Goal: Information Seeking & Learning: Learn about a topic

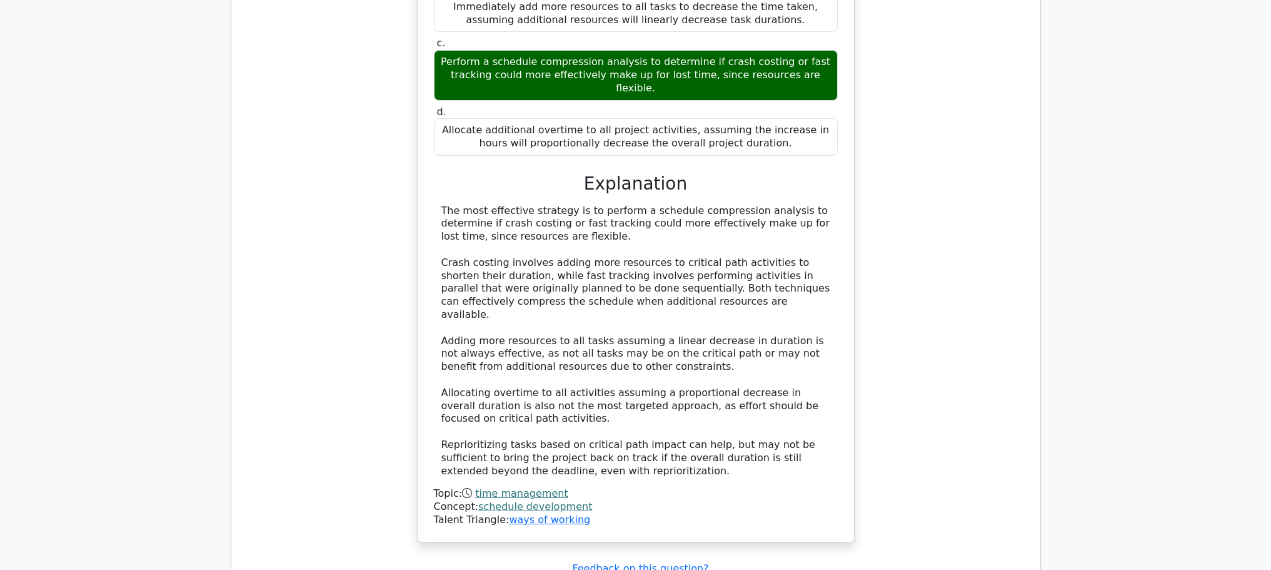
scroll to position [7853, 0]
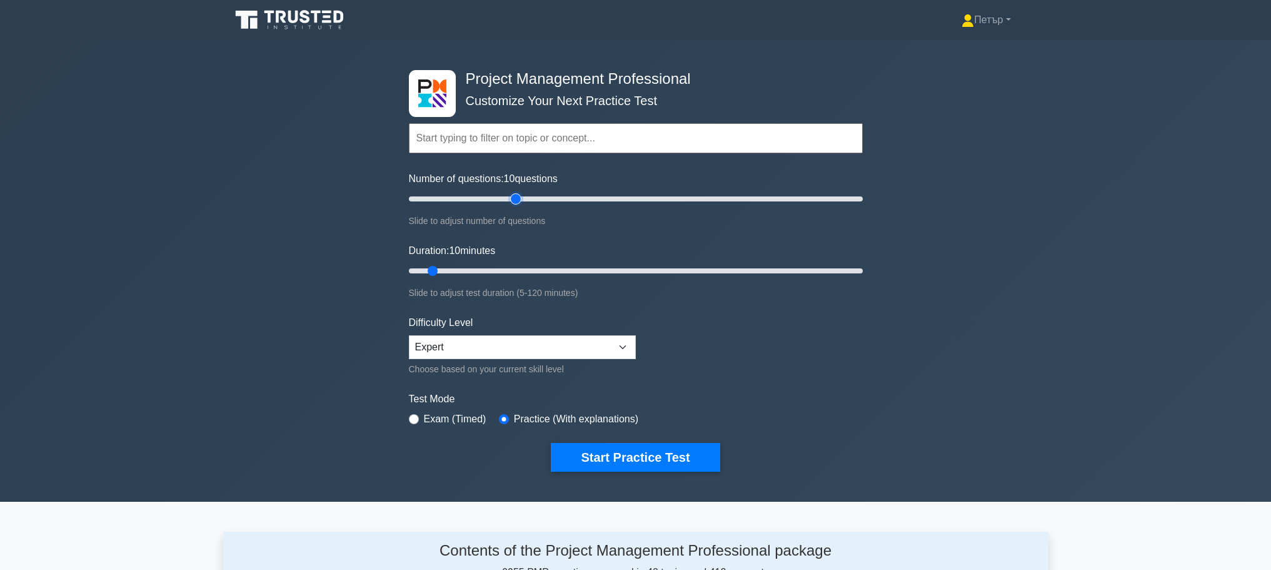
click at [512, 201] on input "Number of questions: 10 questions" at bounding box center [636, 198] width 454 height 15
type input "30"
click at [476, 200] on input "Number of questions: 50 questions" at bounding box center [636, 198] width 454 height 15
type input "120"
click at [857, 269] on input "Duration: 120 minutes" at bounding box center [636, 270] width 454 height 15
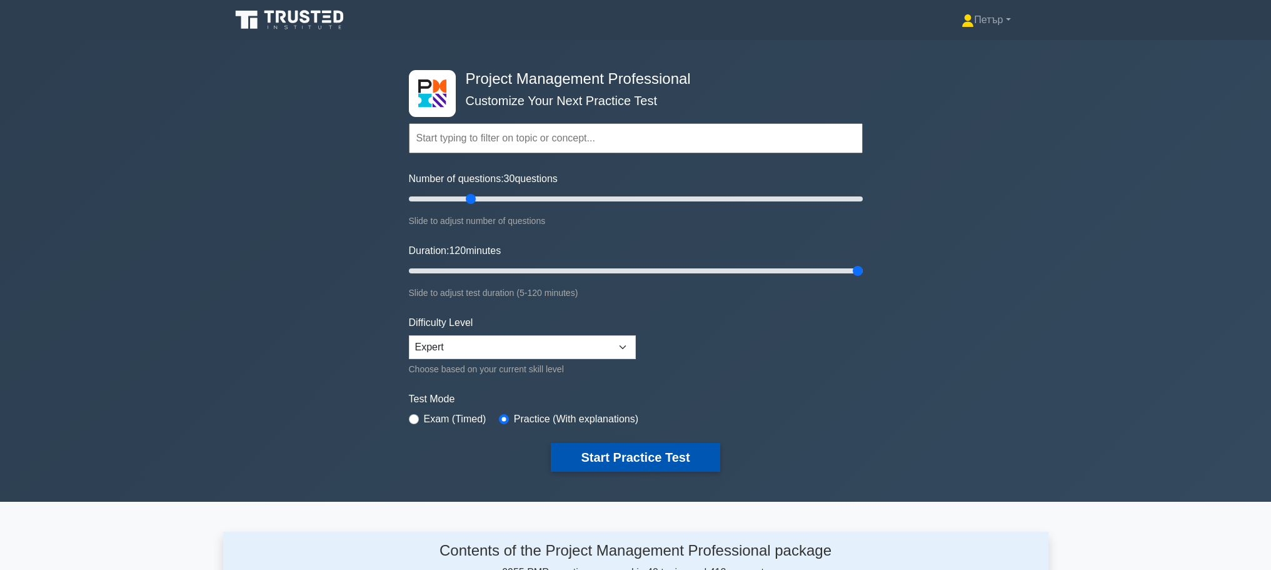
click at [629, 460] on button "Start Practice Test" at bounding box center [635, 457] width 169 height 29
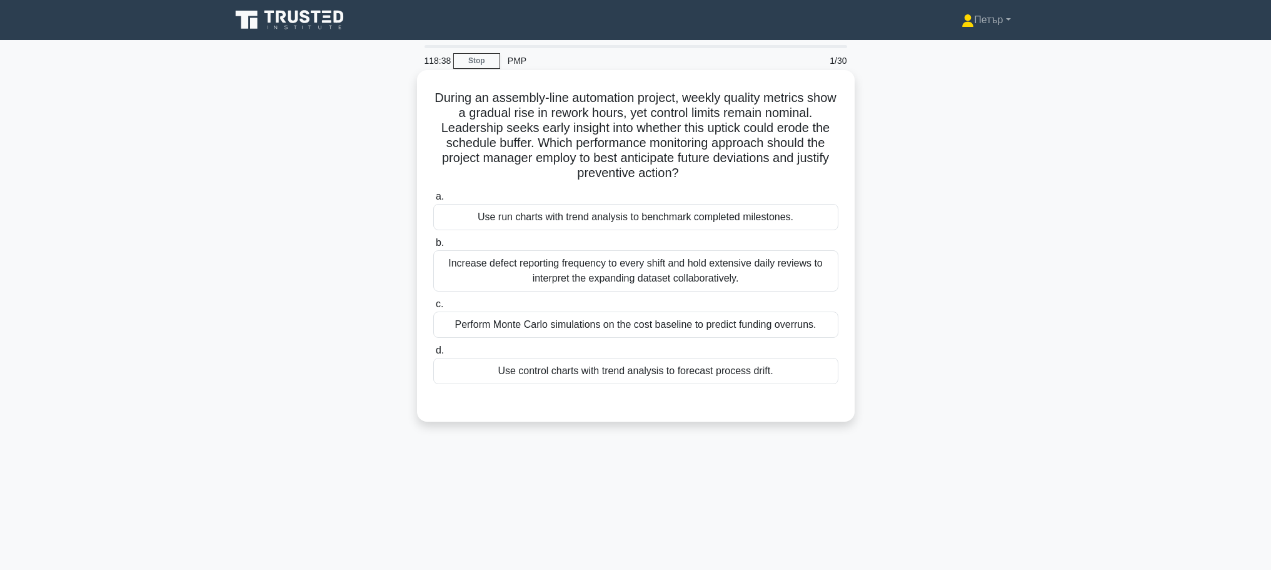
drag, startPoint x: 791, startPoint y: 387, endPoint x: 782, endPoint y: 373, distance: 16.3
click at [791, 386] on div "a. Use run charts with trend analysis to benchmark completed milestones. b. c. …" at bounding box center [636, 286] width 420 height 200
click at [782, 373] on div "Use control charts with trend analysis to forecast process drift." at bounding box center [635, 371] width 405 height 26
click at [433, 355] on input "d. Use control charts with trend analysis to forecast process drift." at bounding box center [433, 350] width 0 height 8
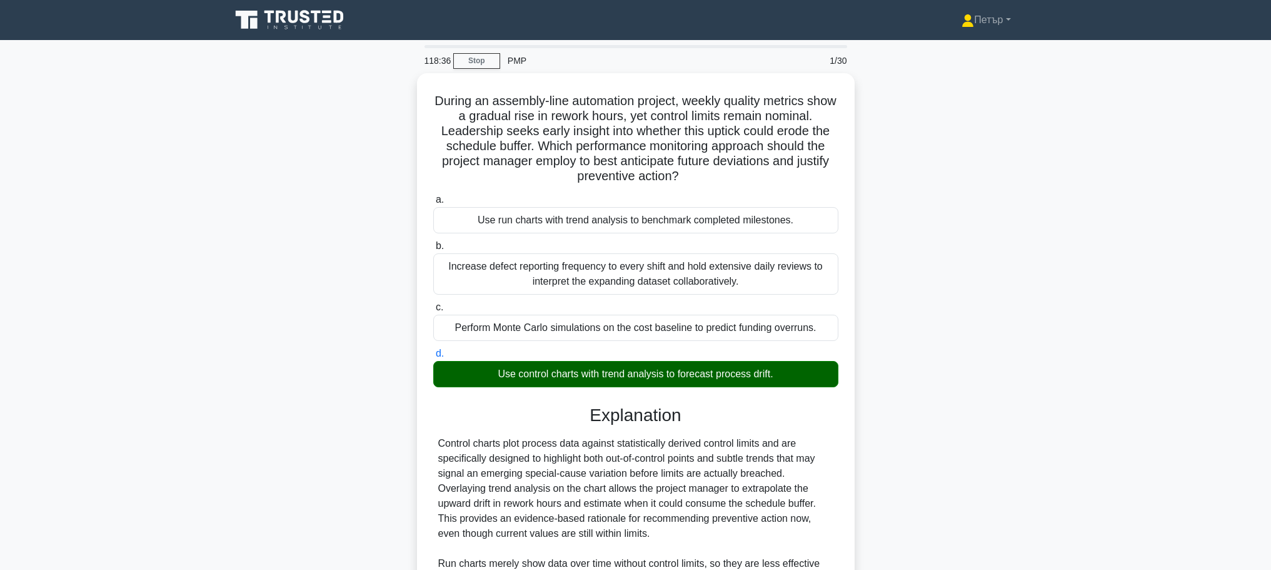
scroll to position [187, 0]
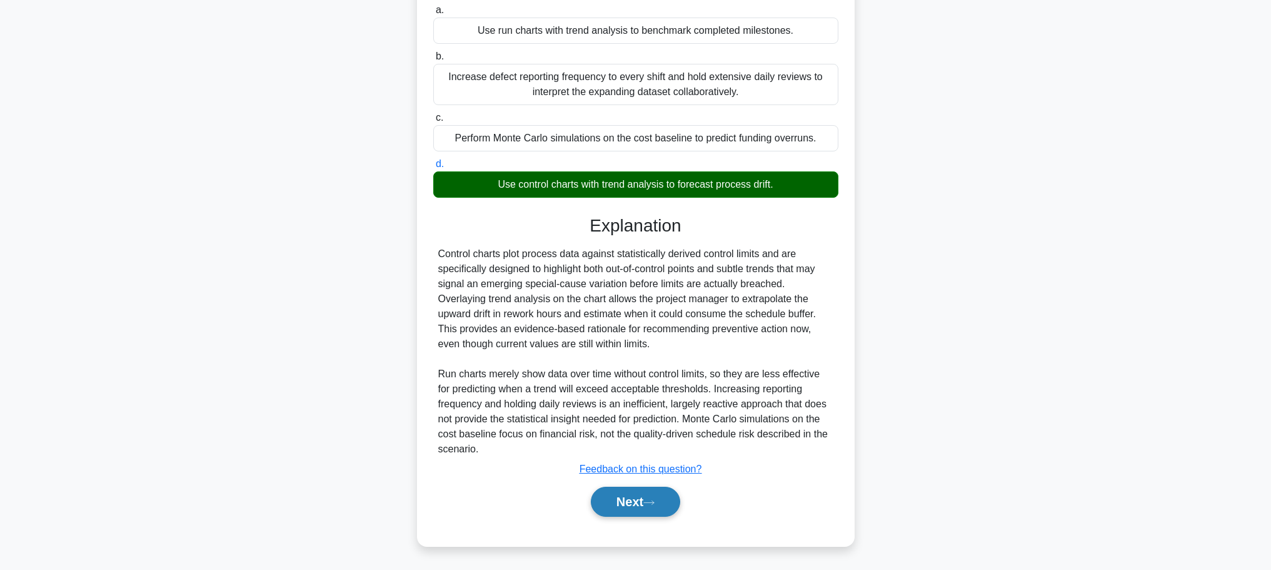
click at [615, 498] on button "Next" at bounding box center [635, 502] width 89 height 30
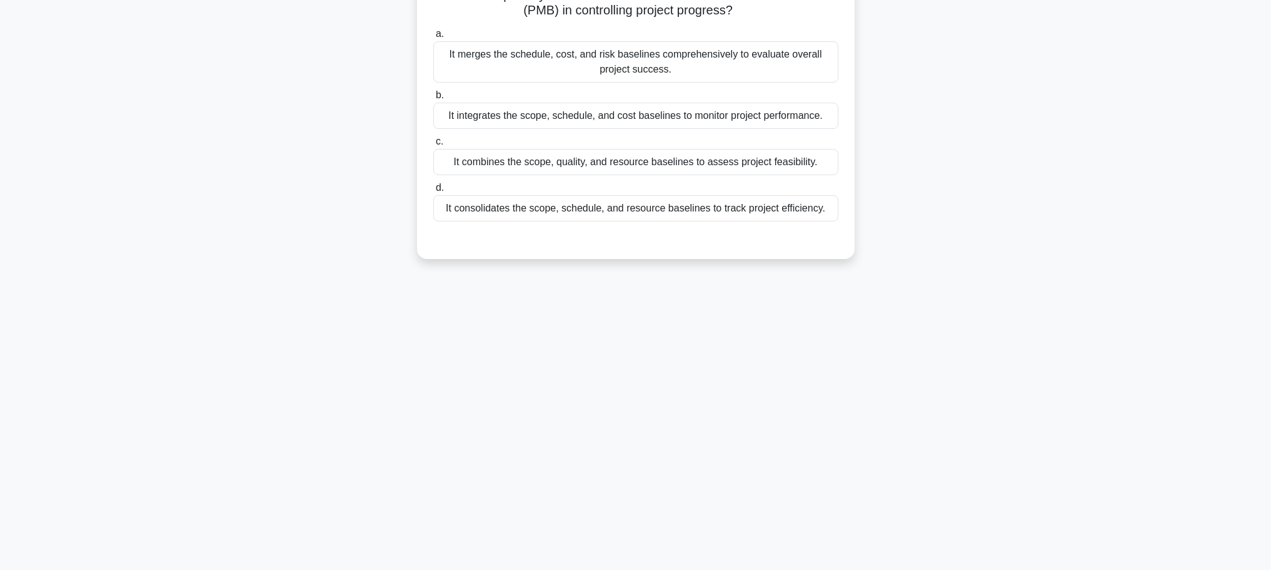
scroll to position [0, 0]
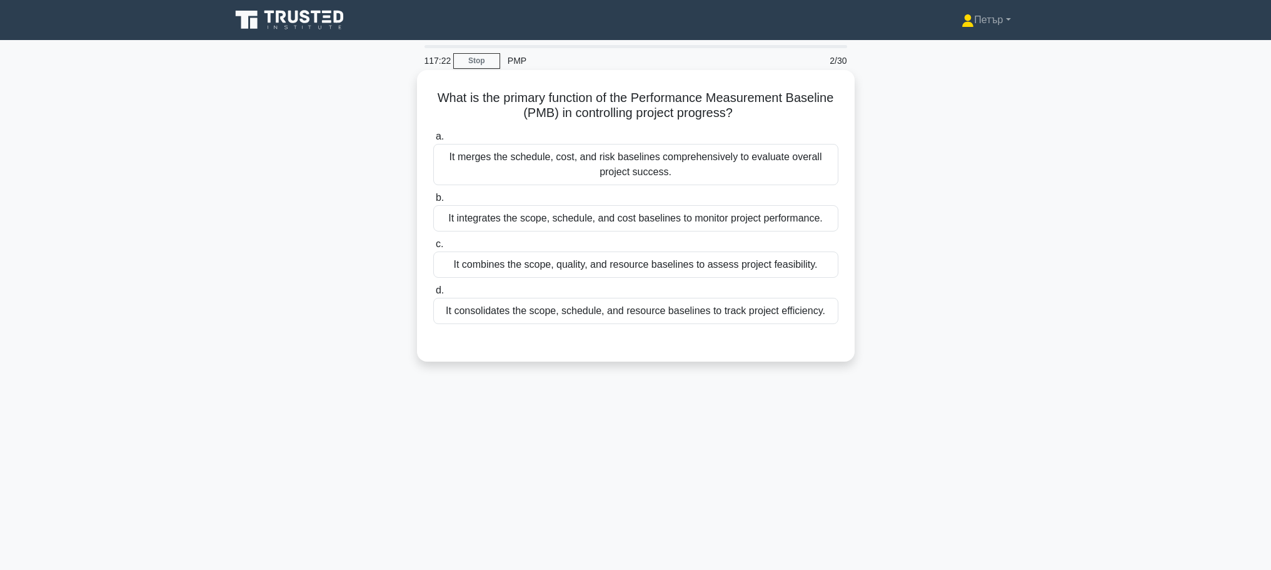
click at [787, 220] on div "It integrates the scope, schedule, and cost baselines to monitor project perfor…" at bounding box center [635, 218] width 405 height 26
click at [433, 202] on input "b. It integrates the scope, schedule, and cost baselines to monitor project per…" at bounding box center [433, 198] width 0 height 8
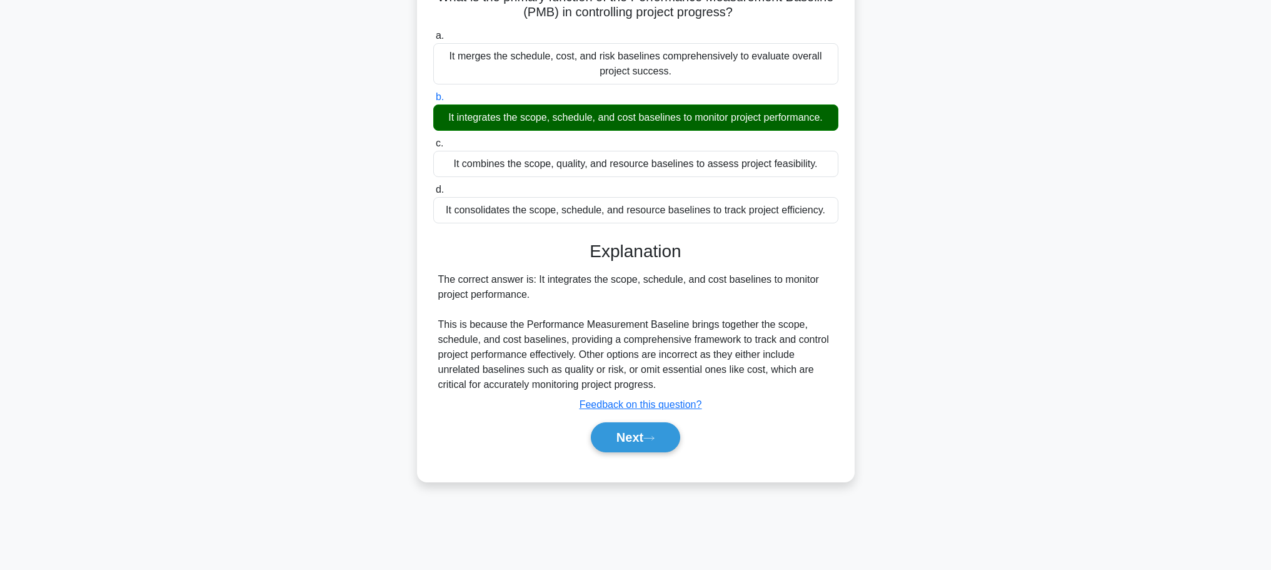
scroll to position [106, 0]
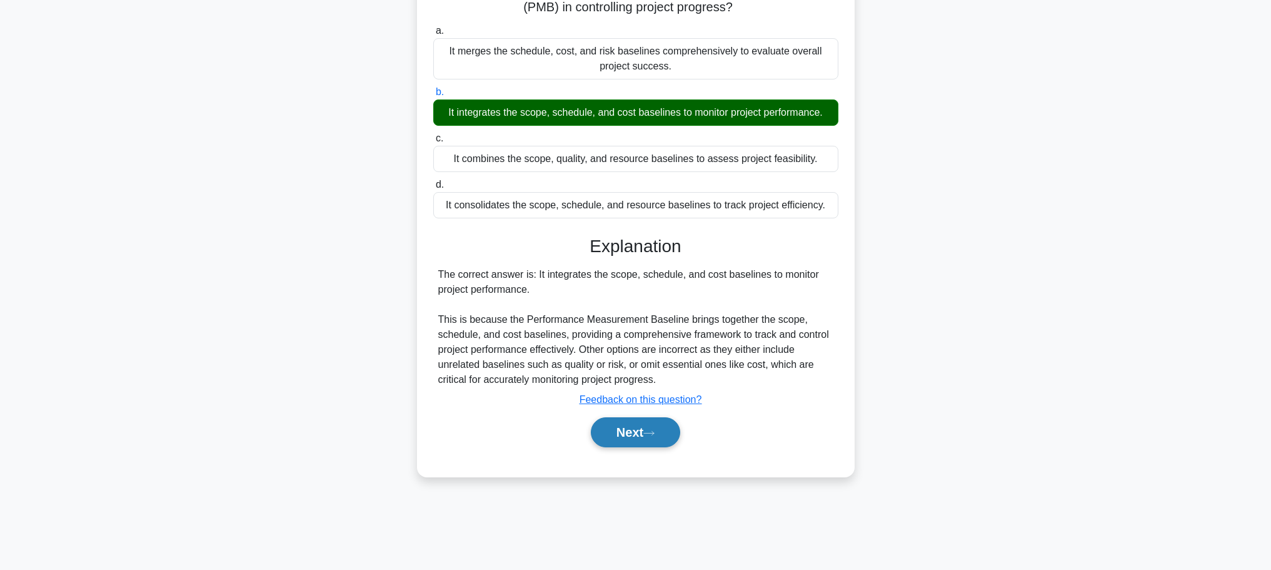
click at [609, 436] on button "Next" at bounding box center [635, 432] width 89 height 30
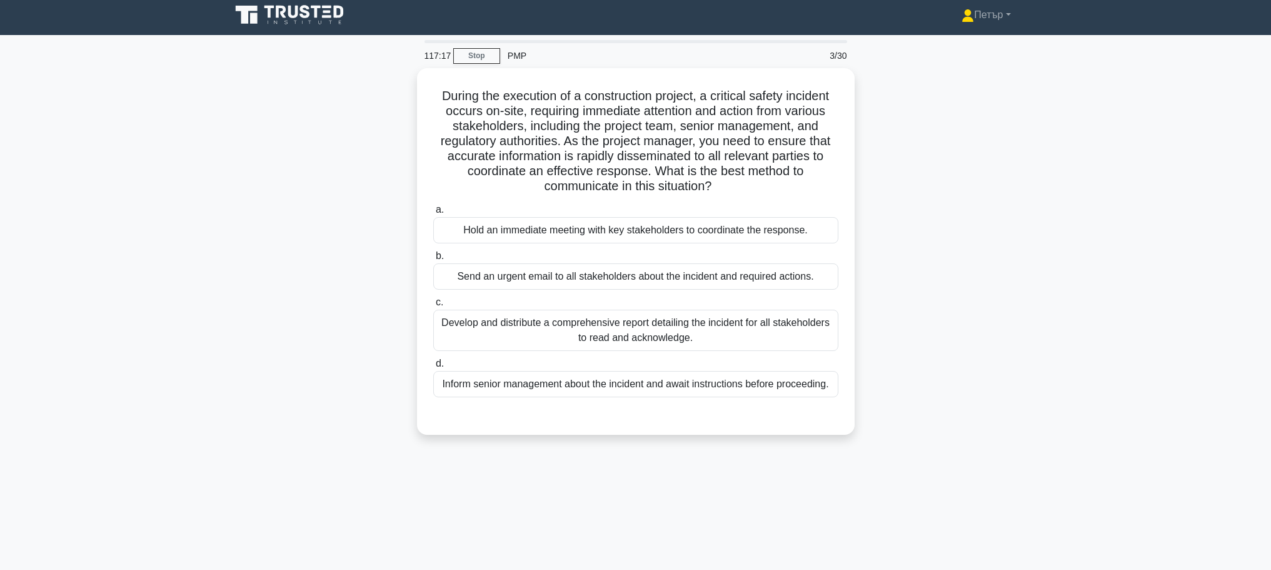
scroll to position [0, 0]
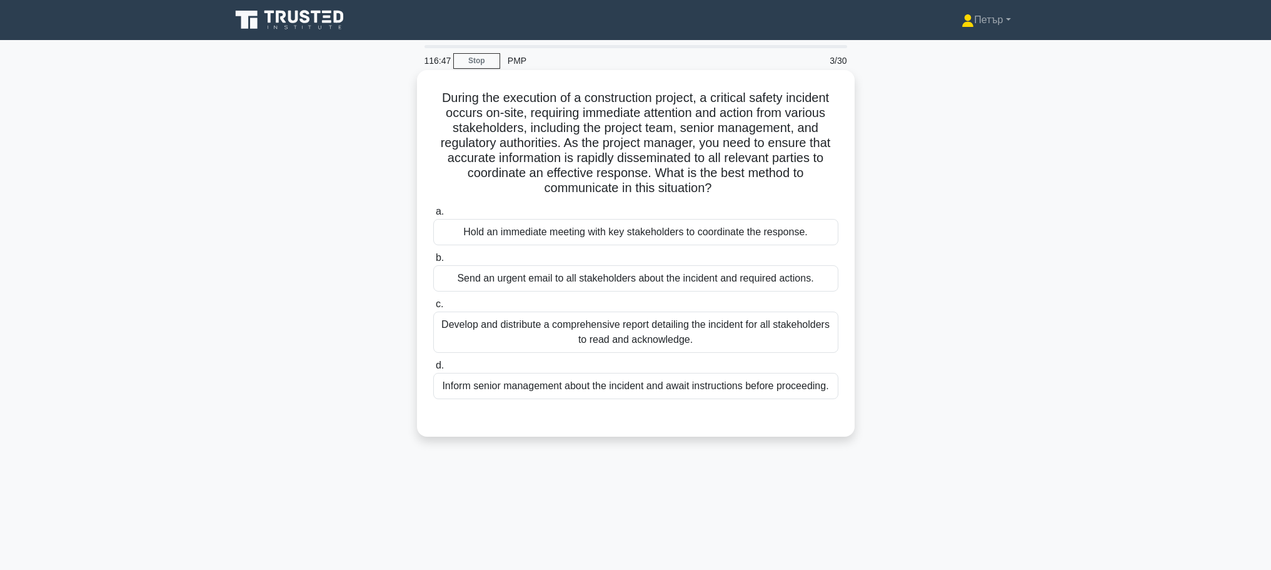
click at [784, 235] on div "Hold an immediate meeting with key stakeholders to coordinate the response." at bounding box center [635, 232] width 405 height 26
click at [433, 216] on input "a. Hold an immediate meeting with key stakeholders to coordinate the response." at bounding box center [433, 212] width 0 height 8
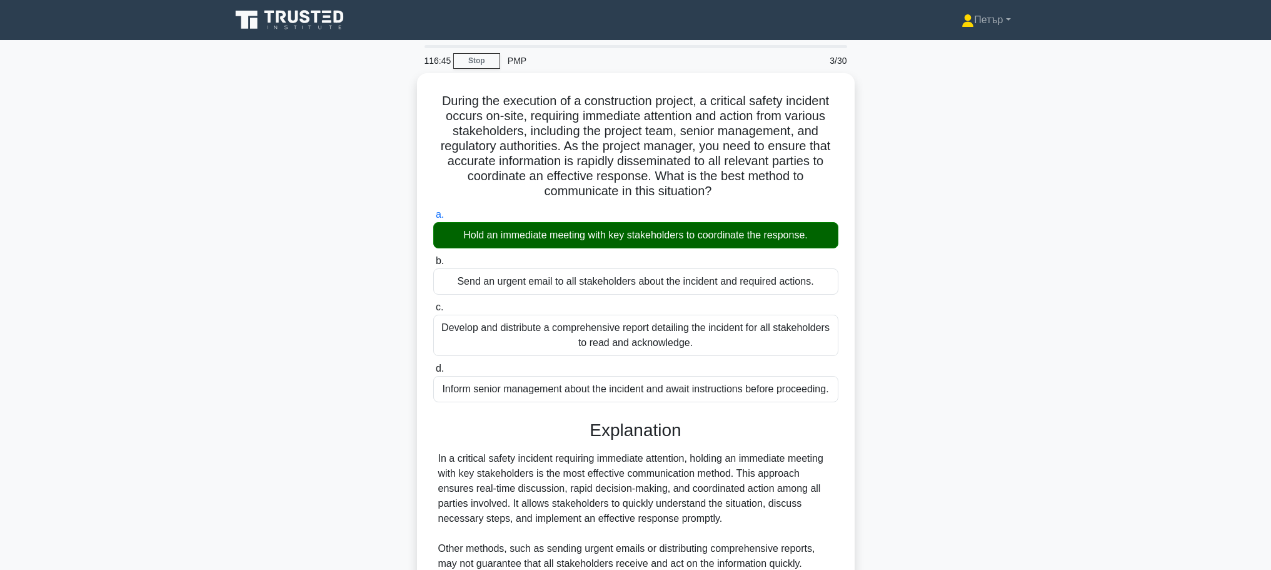
scroll to position [157, 0]
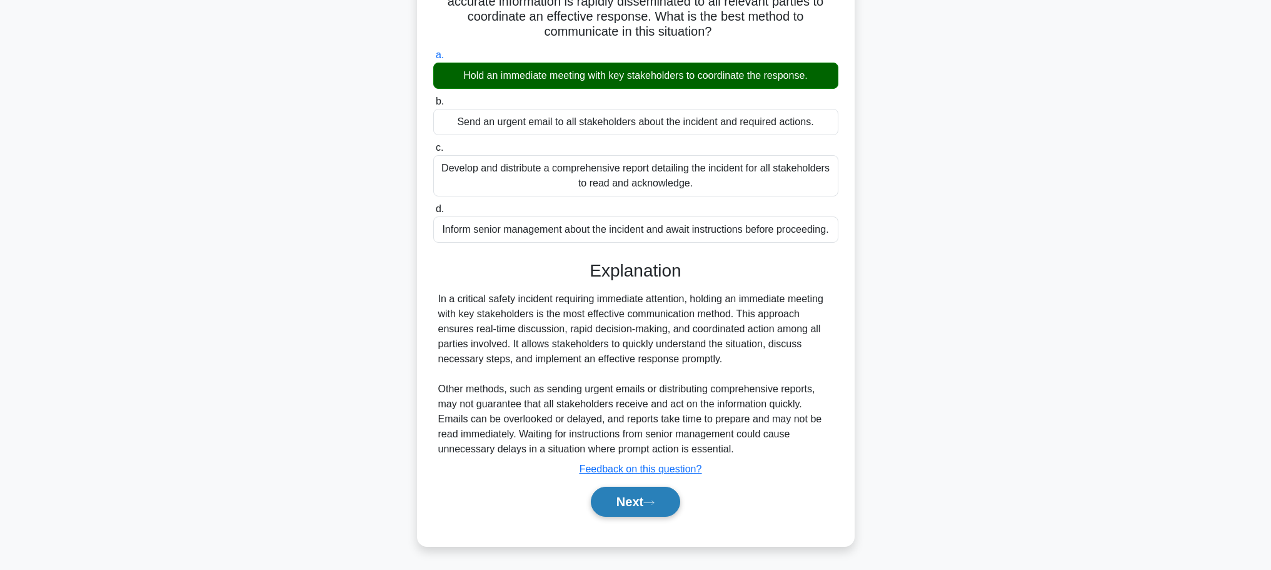
click at [679, 510] on button "Next" at bounding box center [635, 502] width 89 height 30
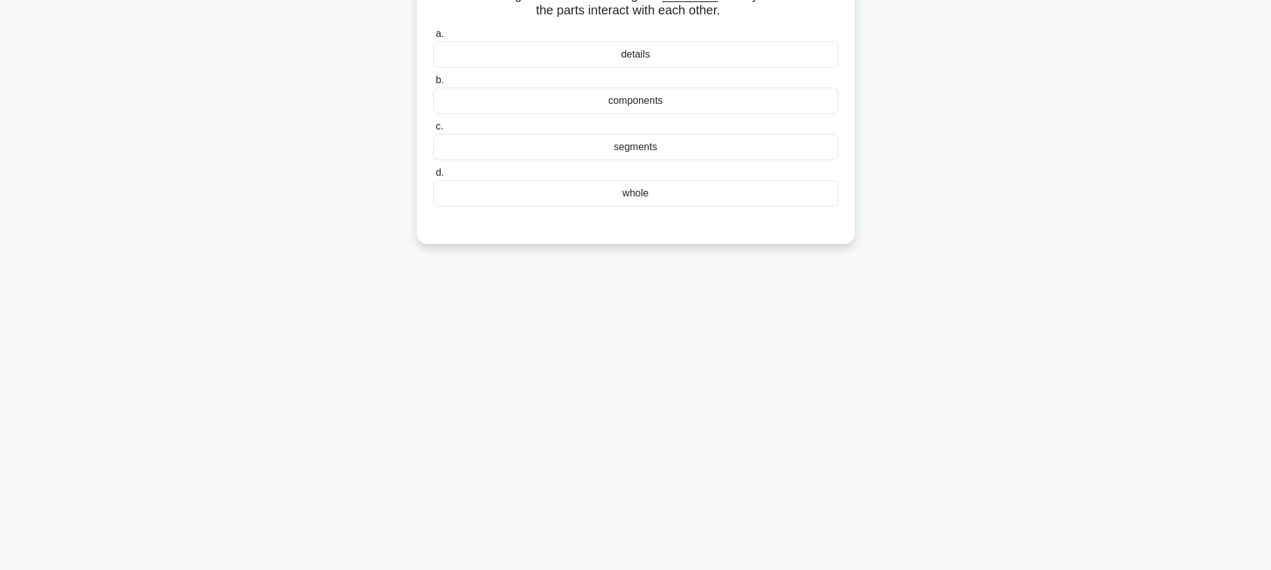
scroll to position [0, 0]
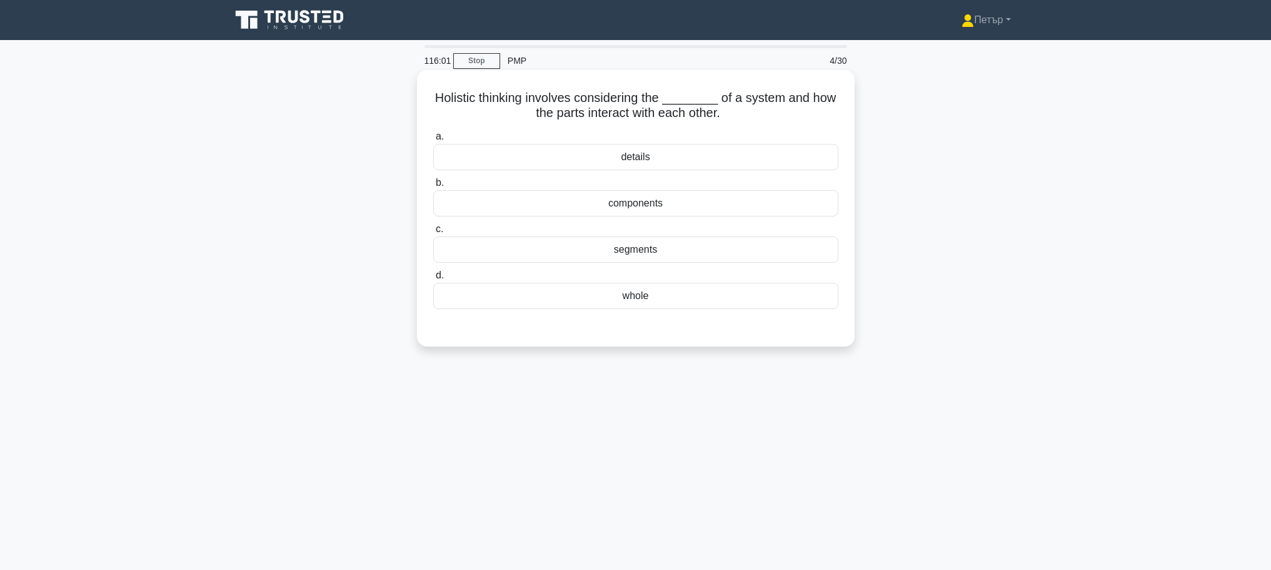
click at [697, 303] on div "whole" at bounding box center [635, 296] width 405 height 26
click at [433, 280] on input "d. whole" at bounding box center [433, 275] width 0 height 8
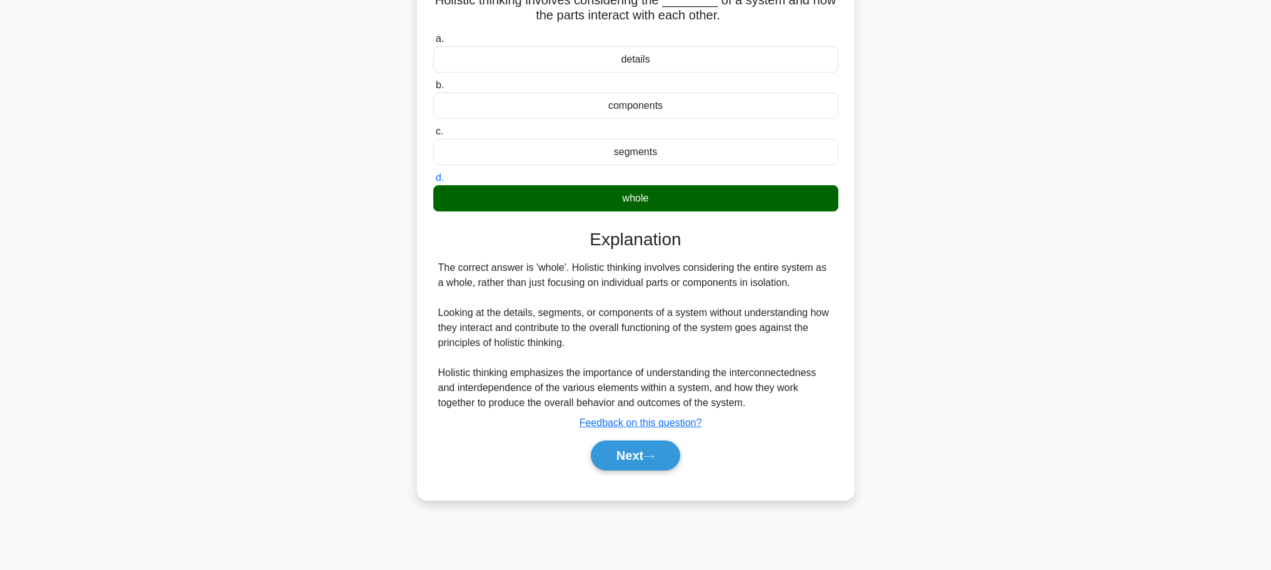
scroll to position [106, 0]
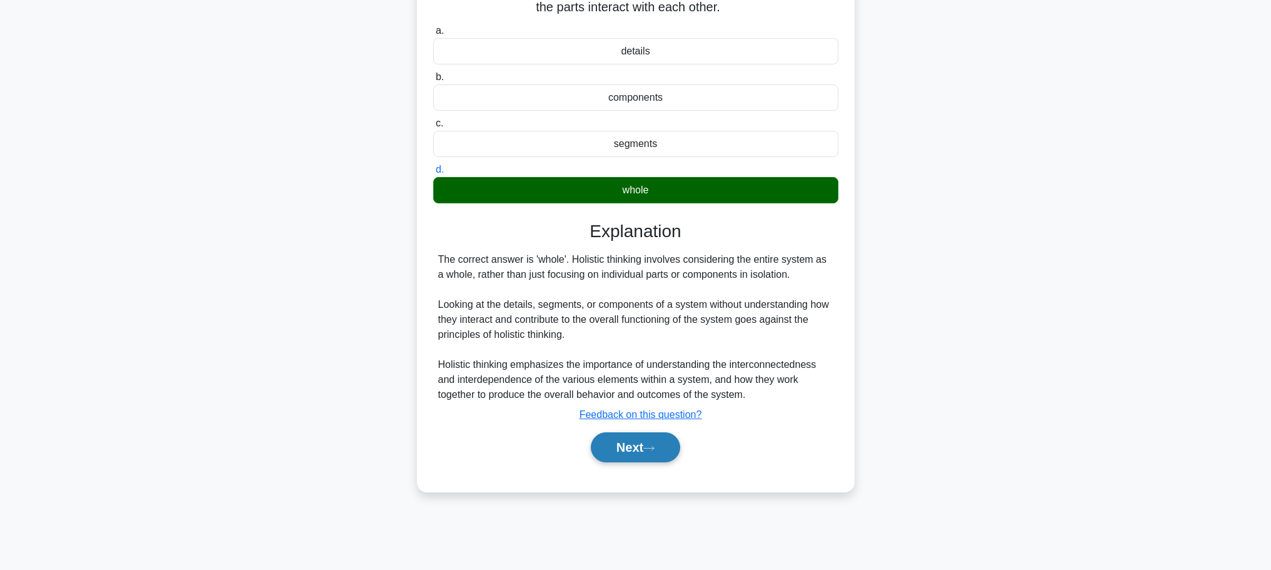
click at [642, 442] on button "Next" at bounding box center [635, 447] width 89 height 30
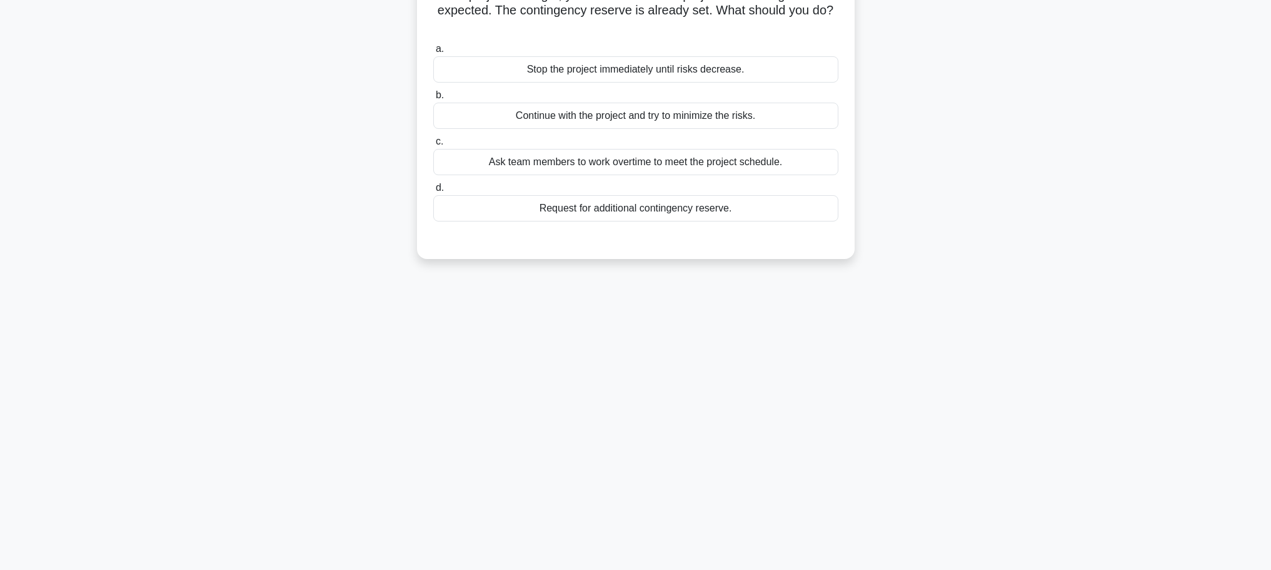
scroll to position [0, 0]
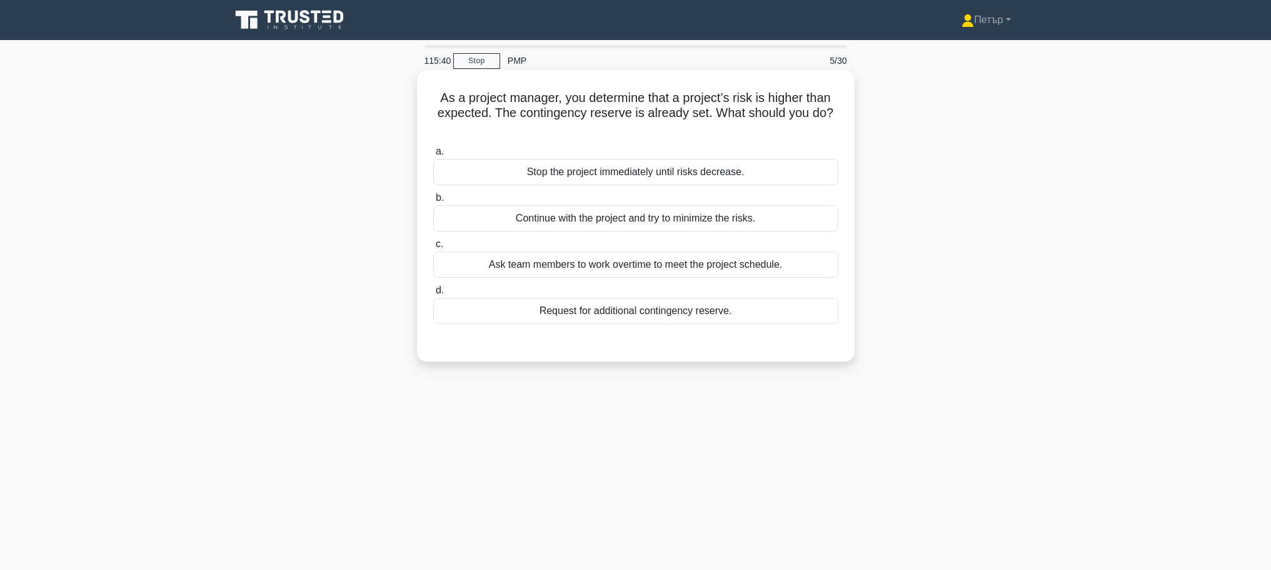
click at [712, 216] on div "Continue with the project and try to minimize the risks." at bounding box center [635, 218] width 405 height 26
click at [433, 202] on input "b. Continue with the project and try to minimize the risks." at bounding box center [433, 198] width 0 height 8
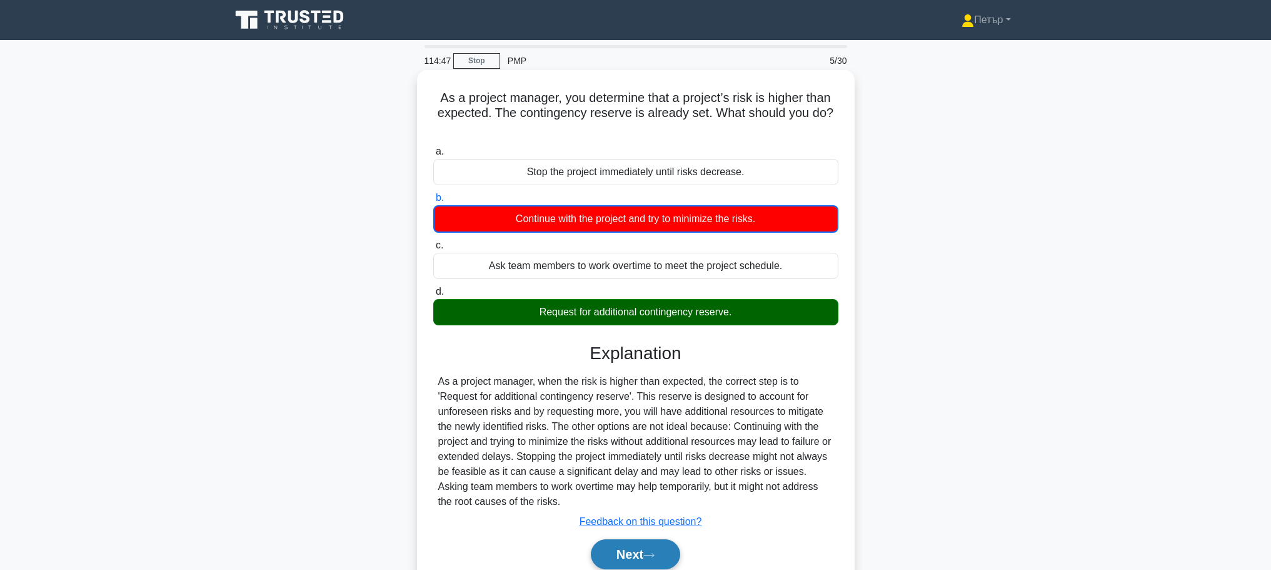
click at [666, 554] on button "Next" at bounding box center [635, 554] width 89 height 30
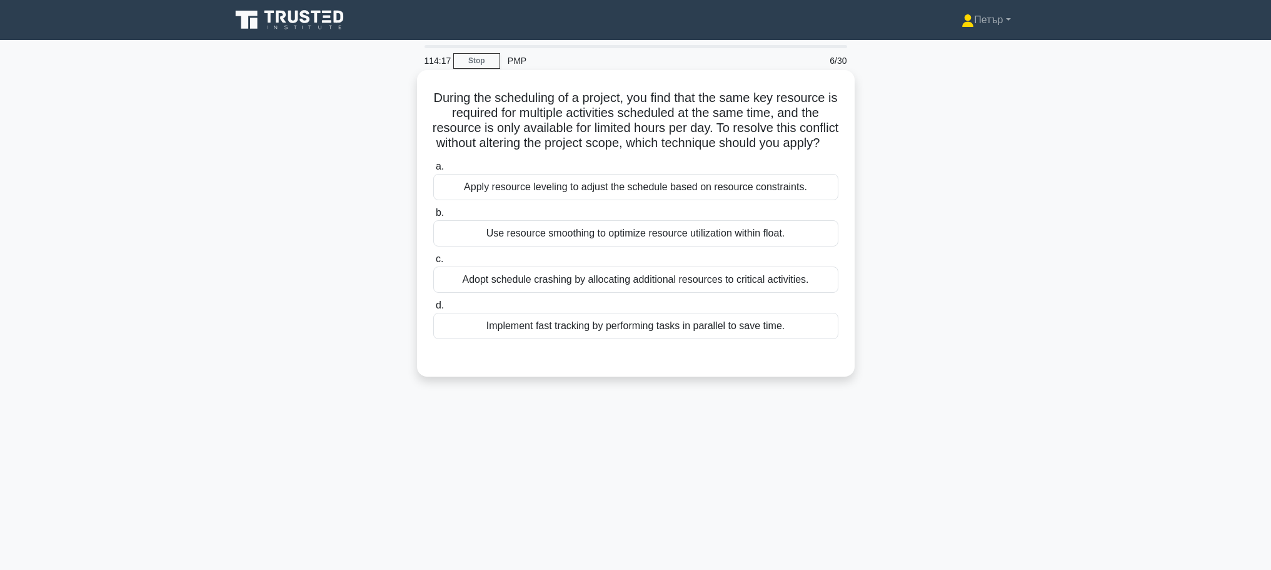
click at [819, 200] on div "Apply resource leveling to adjust the schedule based on resource constraints." at bounding box center [635, 187] width 405 height 26
click at [433, 171] on input "a. Apply resource leveling to adjust the schedule based on resource constraints." at bounding box center [433, 167] width 0 height 8
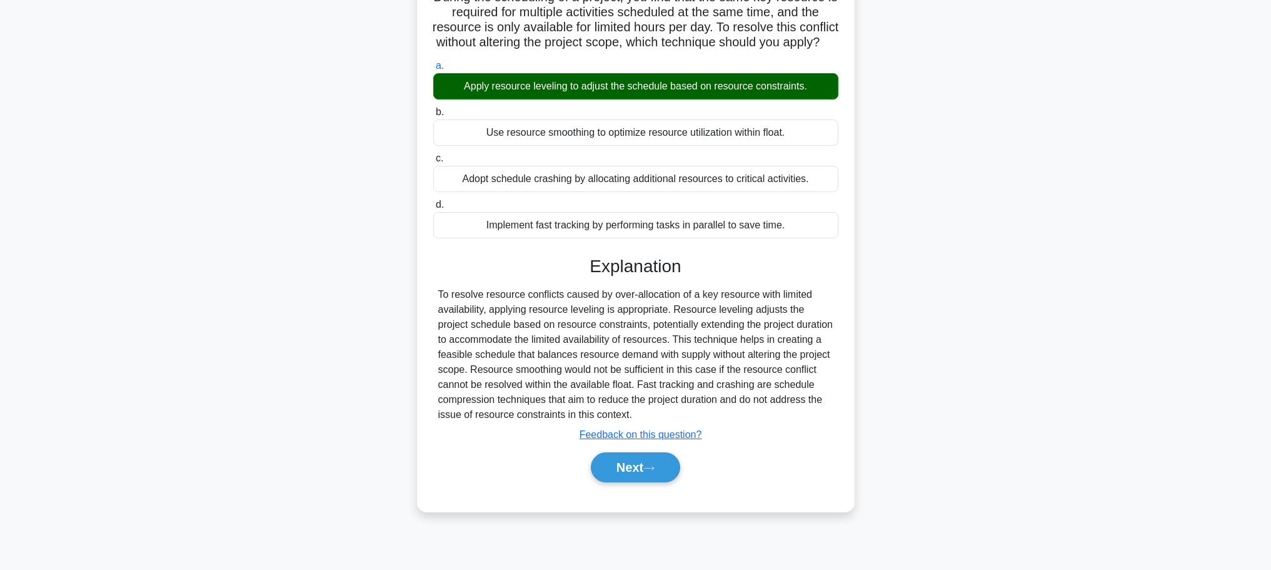
scroll to position [106, 0]
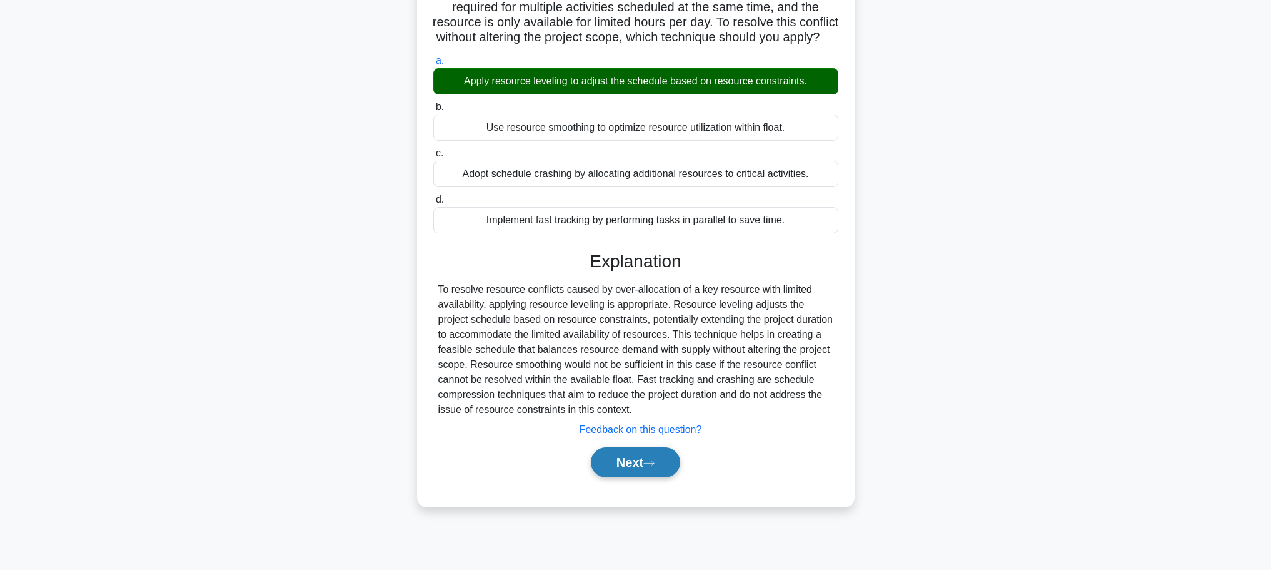
click at [650, 469] on button "Next" at bounding box center [635, 462] width 89 height 30
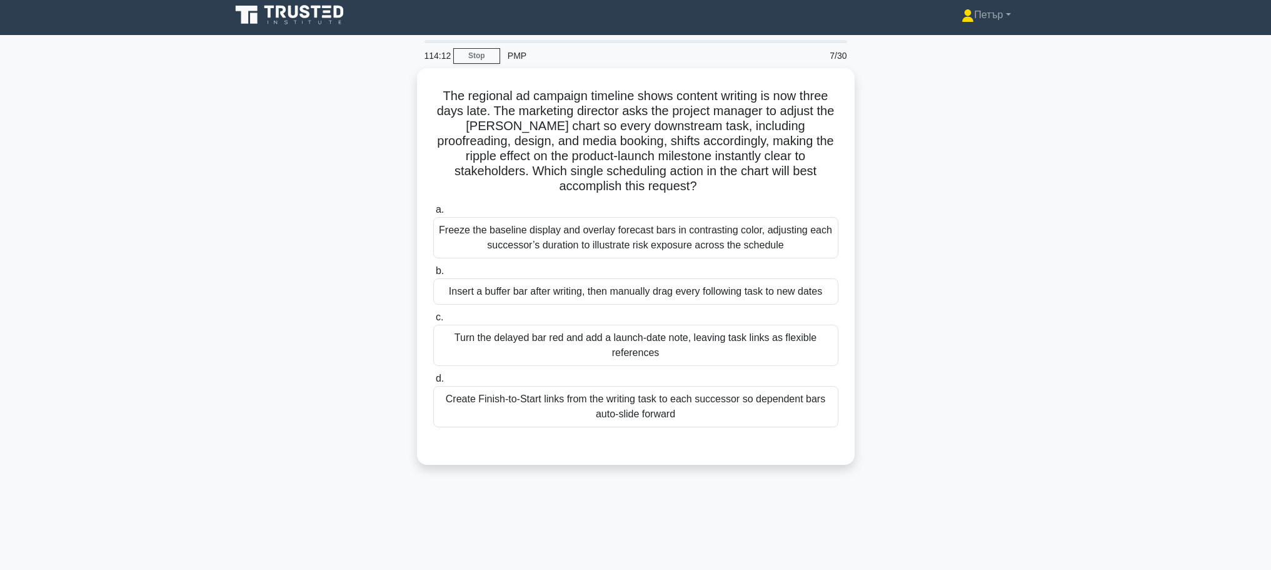
scroll to position [0, 0]
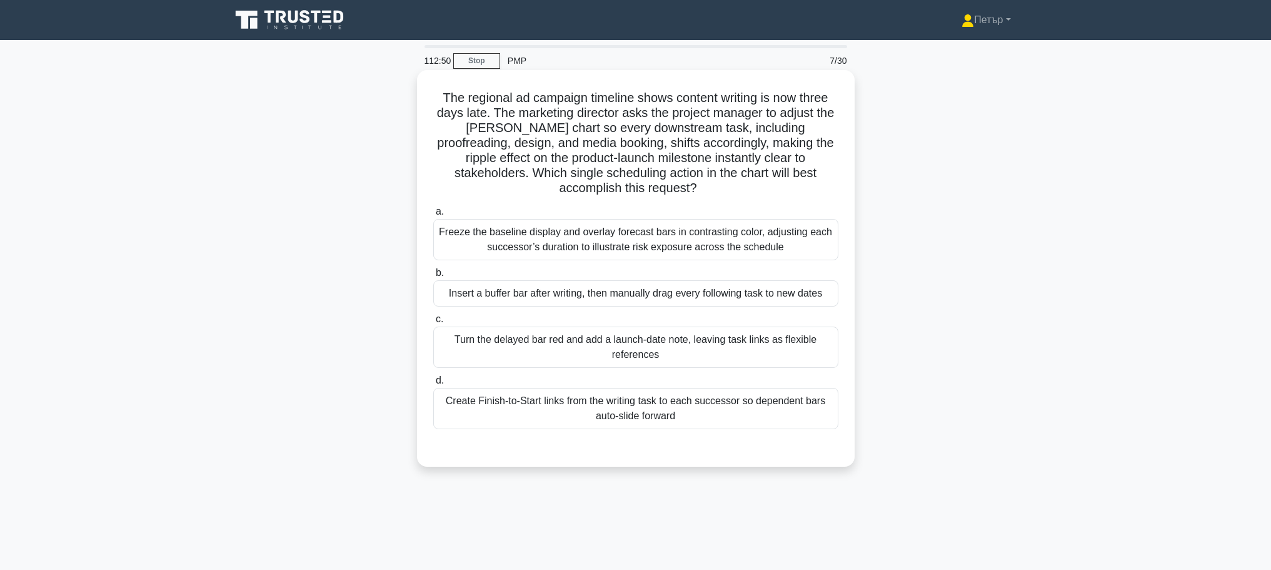
click at [784, 407] on div "Create Finish-to-Start links from the writing task to each successor so depende…" at bounding box center [635, 408] width 405 height 41
click at [433, 385] on input "d. Create Finish-to-Start links from the writing task to each successor so depe…" at bounding box center [433, 380] width 0 height 8
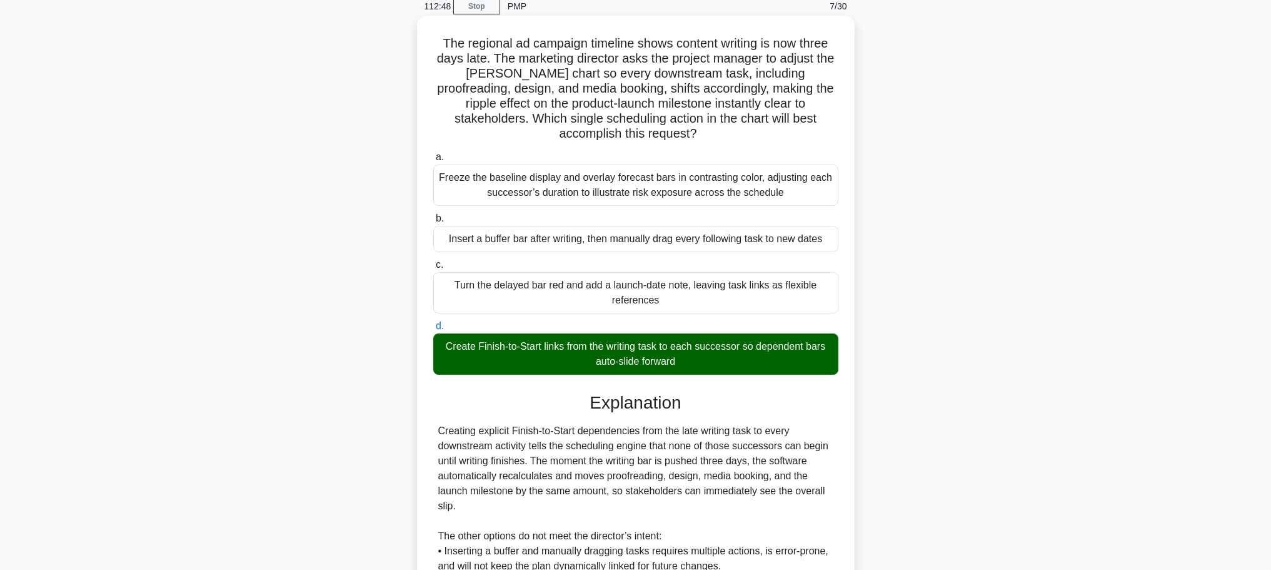
scroll to position [232, 0]
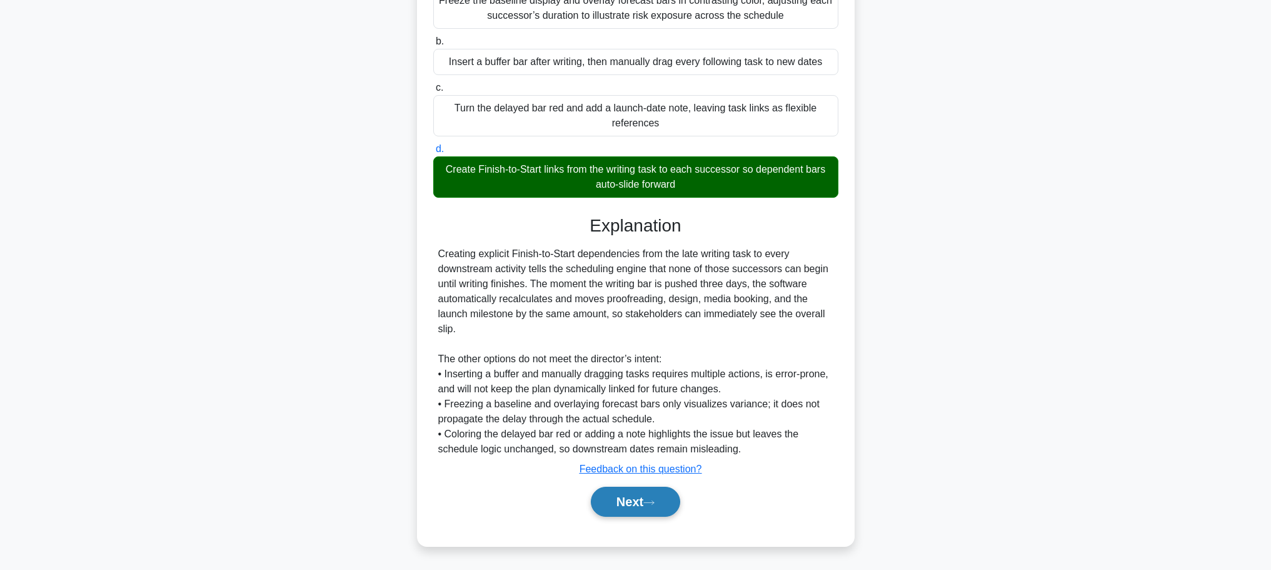
click at [632, 498] on button "Next" at bounding box center [635, 502] width 89 height 30
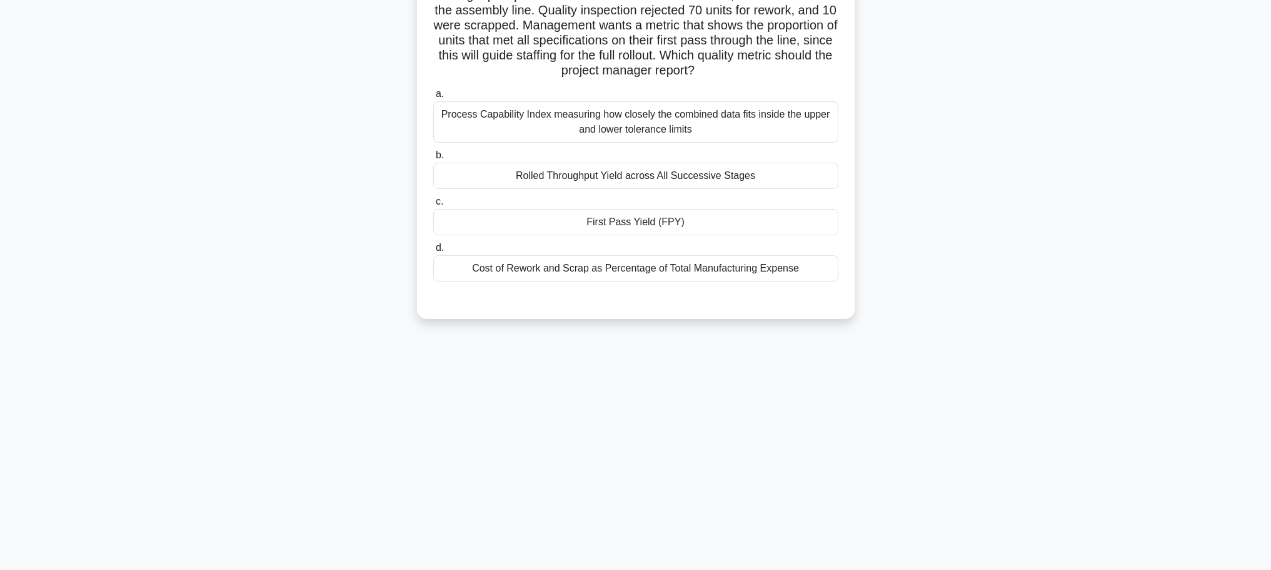
scroll to position [0, 0]
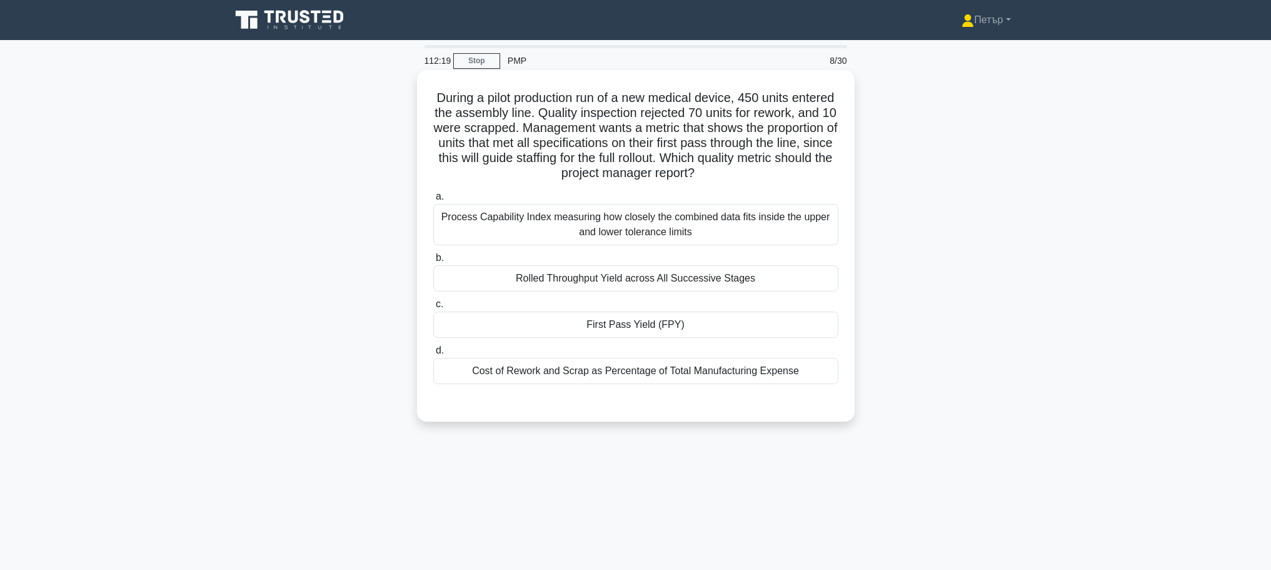
click at [784, 328] on div "First Pass Yield (FPY)" at bounding box center [635, 324] width 405 height 26
click at [433, 308] on input "c. First Pass Yield (FPY)" at bounding box center [433, 304] width 0 height 8
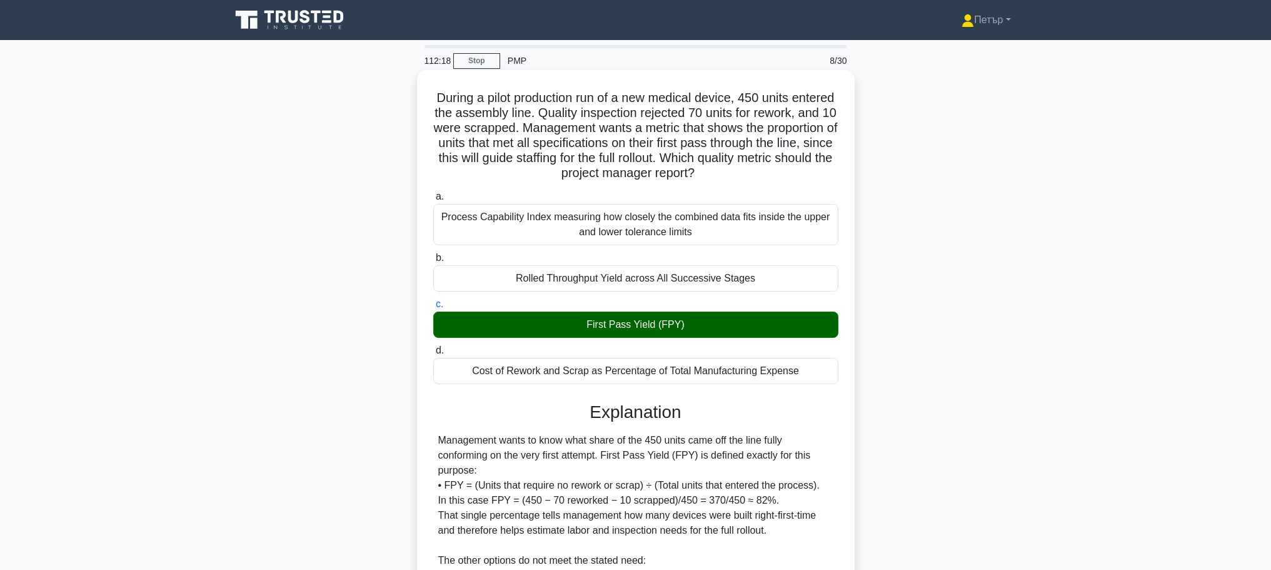
scroll to position [217, 0]
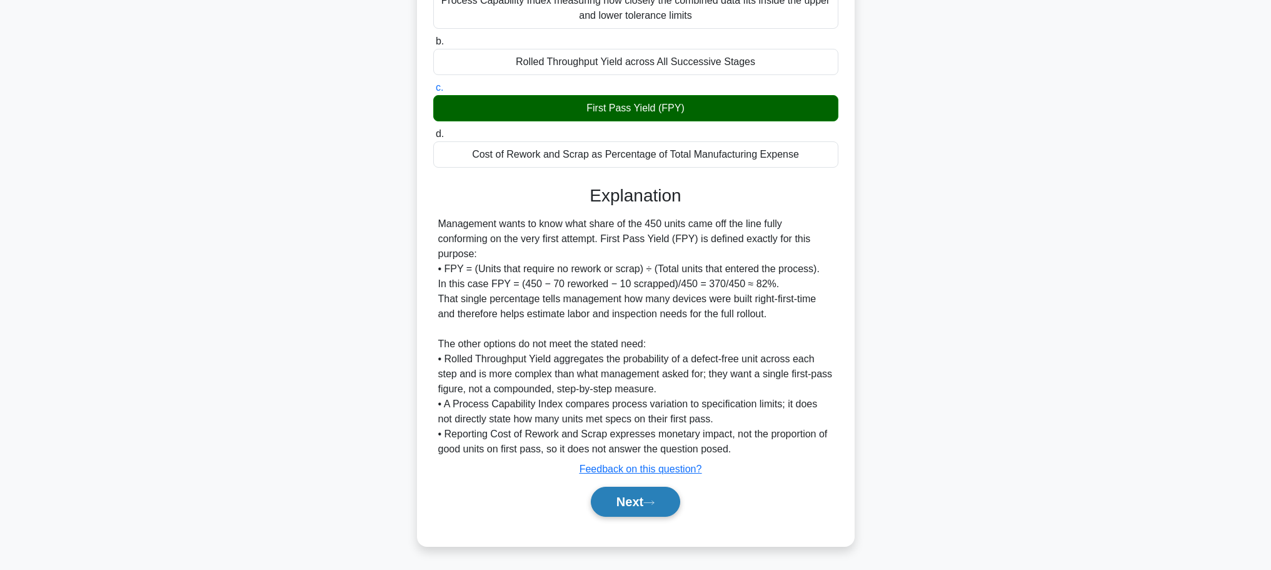
click at [625, 505] on button "Next" at bounding box center [635, 502] width 89 height 30
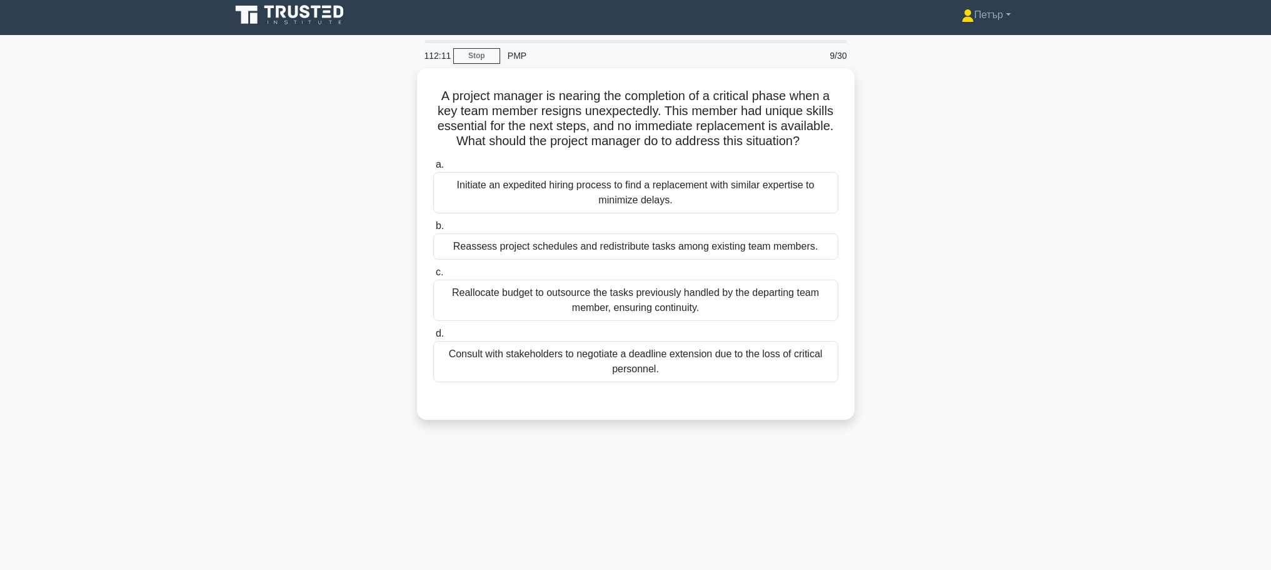
scroll to position [0, 0]
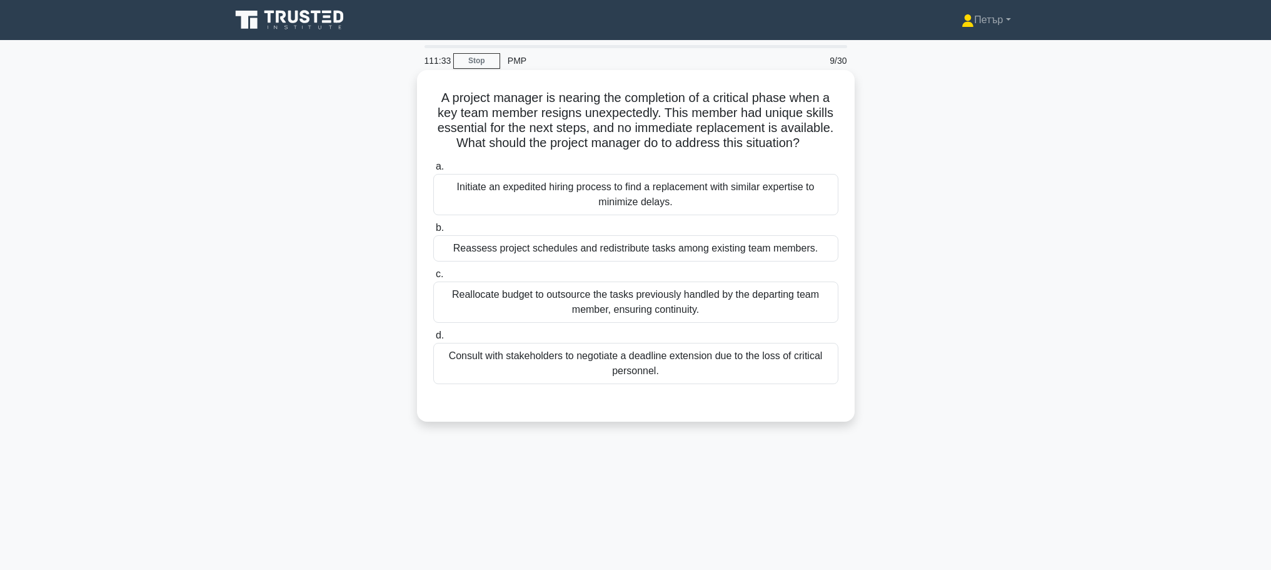
click at [722, 301] on div "Reallocate budget to outsource the tasks previously handled by the departing te…" at bounding box center [635, 301] width 405 height 41
click at [433, 278] on input "c. Reallocate budget to outsource the tasks previously handled by the departing…" at bounding box center [433, 274] width 0 height 8
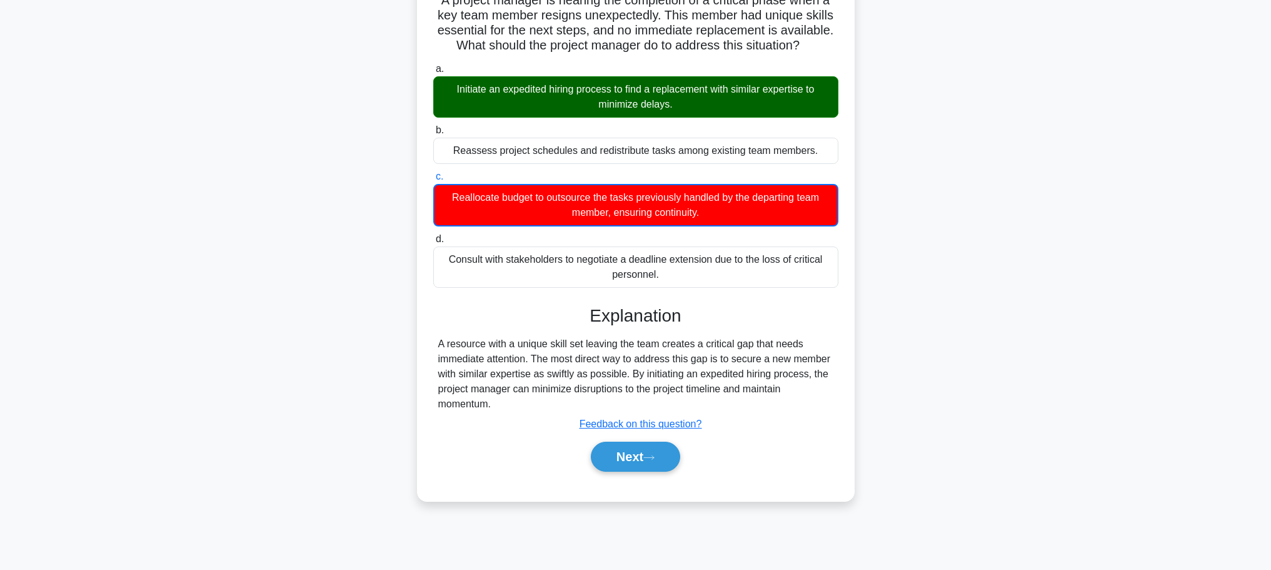
scroll to position [106, 0]
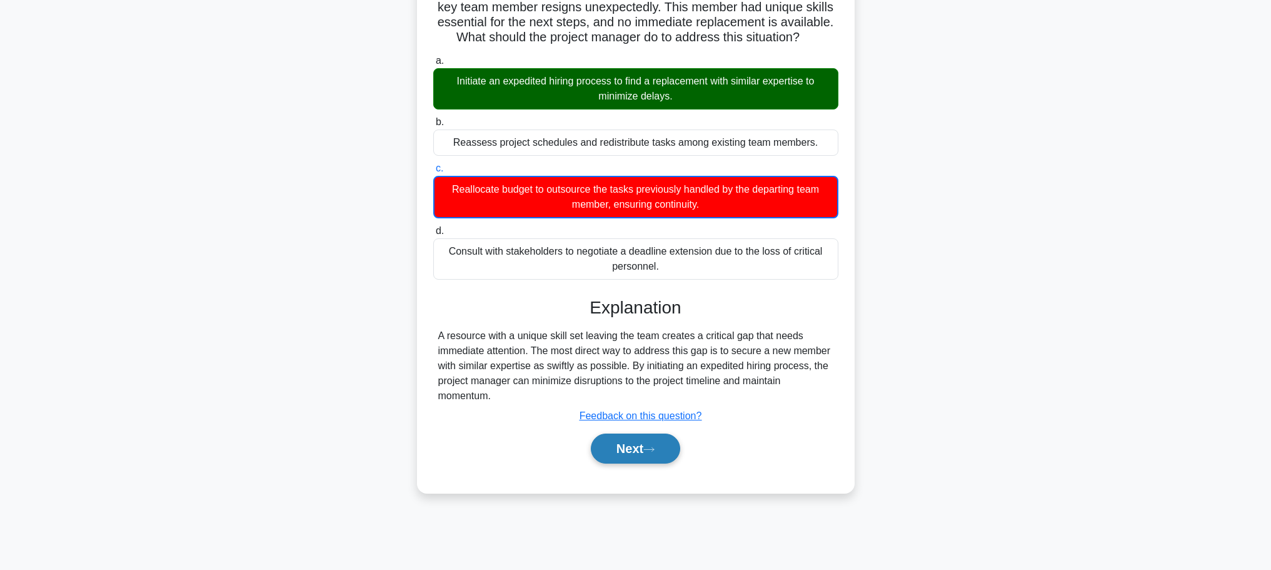
click at [625, 453] on button "Next" at bounding box center [635, 448] width 89 height 30
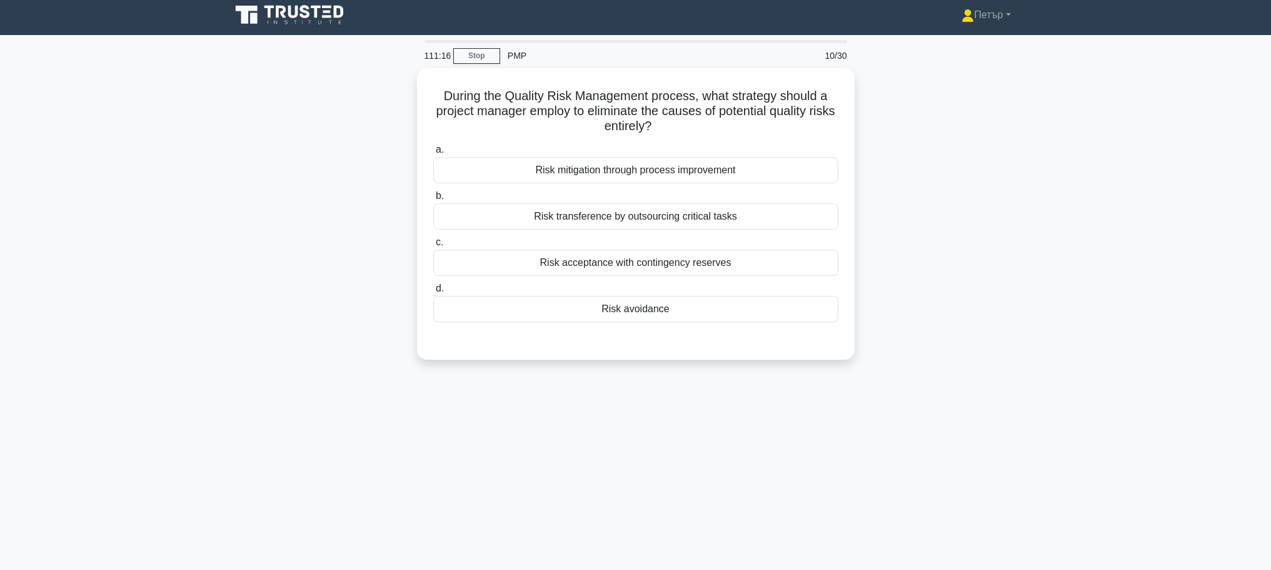
scroll to position [0, 0]
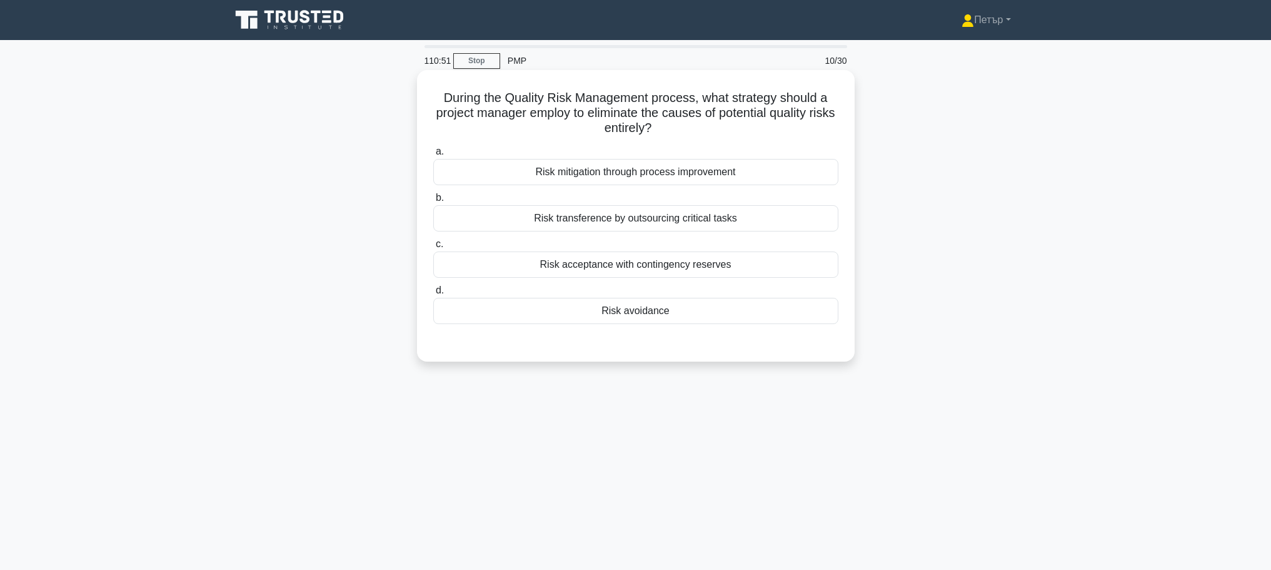
click at [733, 310] on div "Risk avoidance" at bounding box center [635, 311] width 405 height 26
click at [433, 295] on input "d. Risk avoidance" at bounding box center [433, 290] width 0 height 8
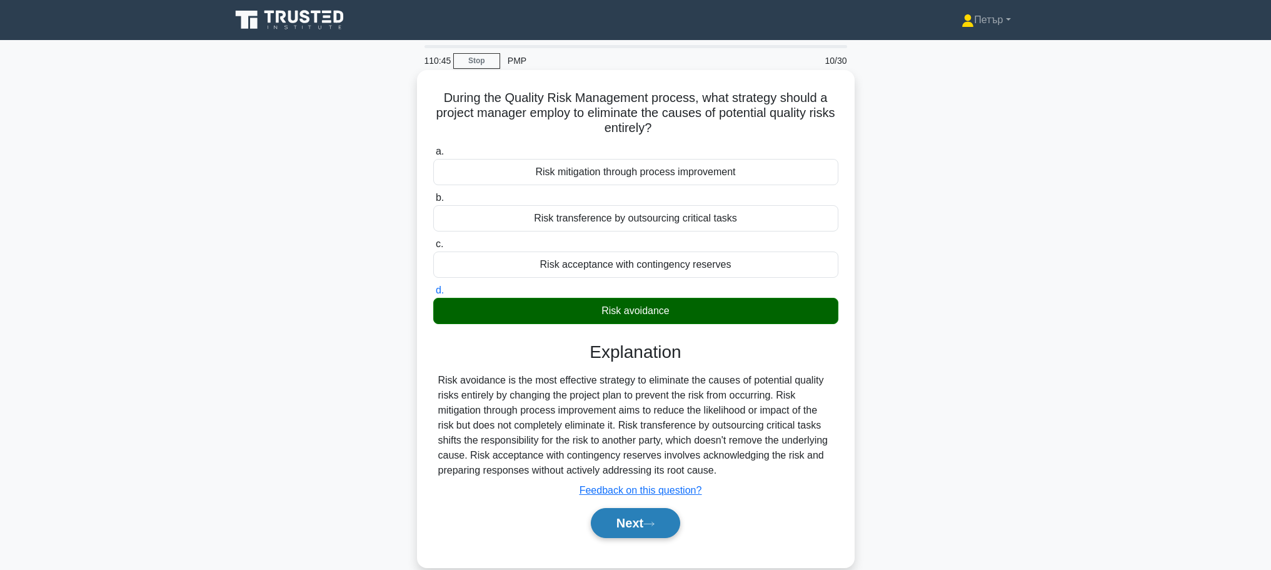
click at [645, 533] on button "Next" at bounding box center [635, 523] width 89 height 30
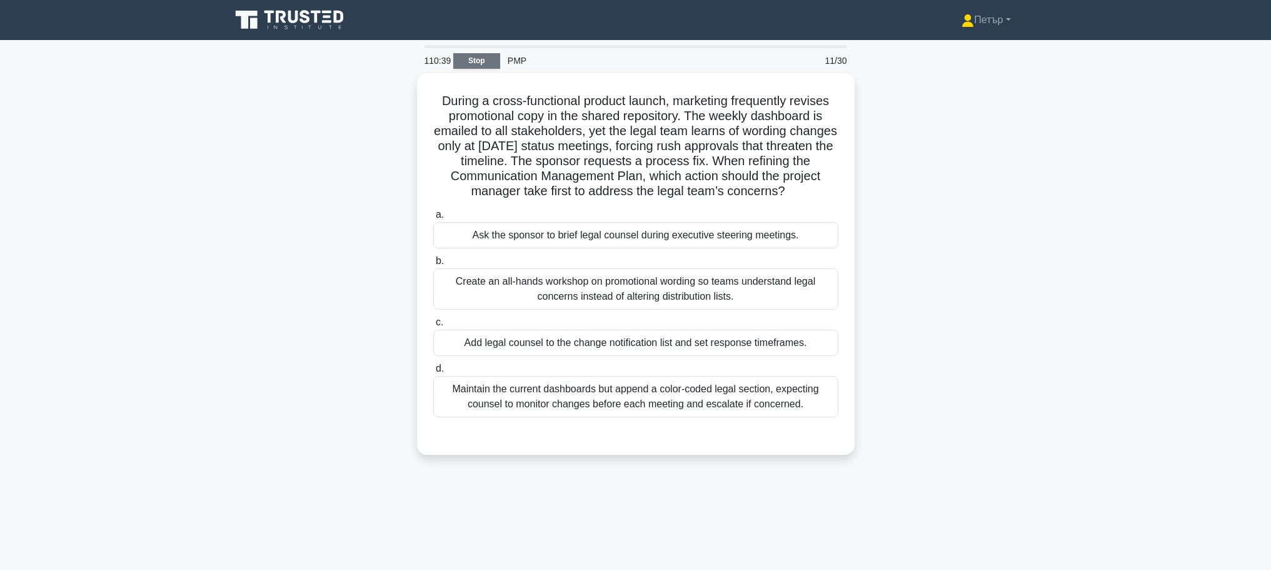
click at [472, 56] on link "Stop" at bounding box center [476, 61] width 47 height 16
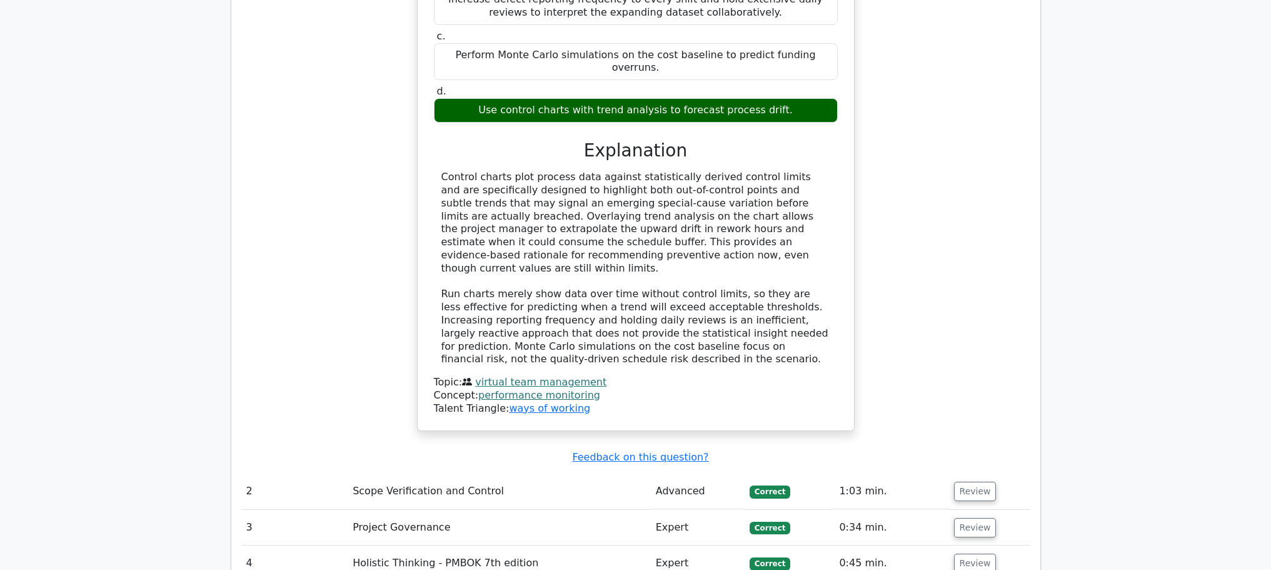
scroll to position [1251, 0]
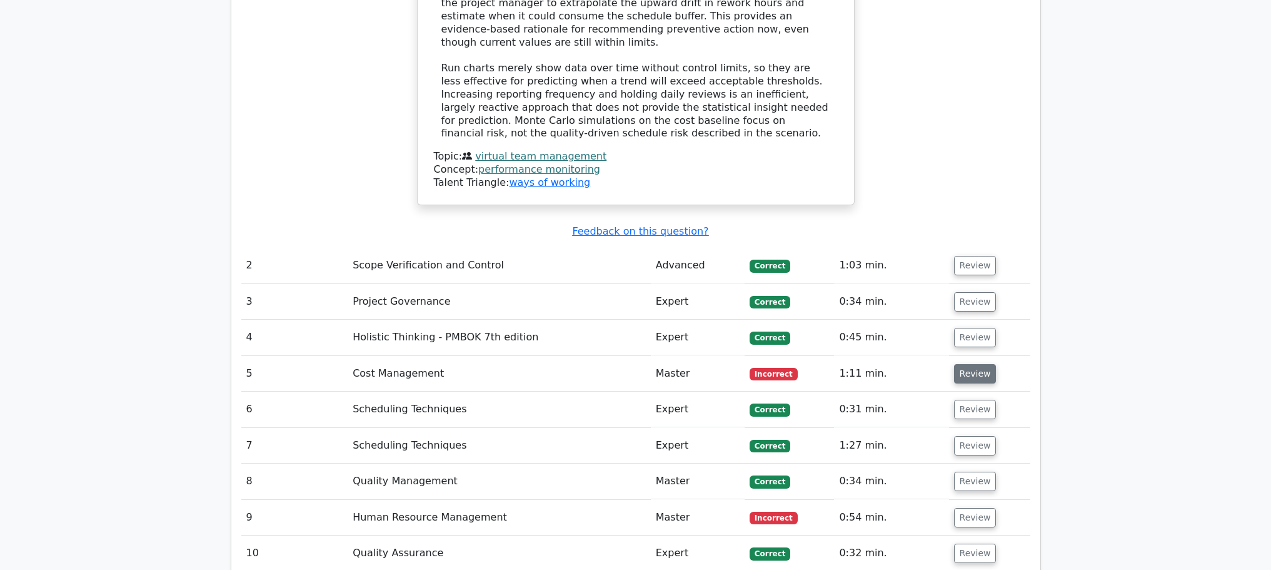
click at [961, 364] on button "Review" at bounding box center [975, 373] width 43 height 19
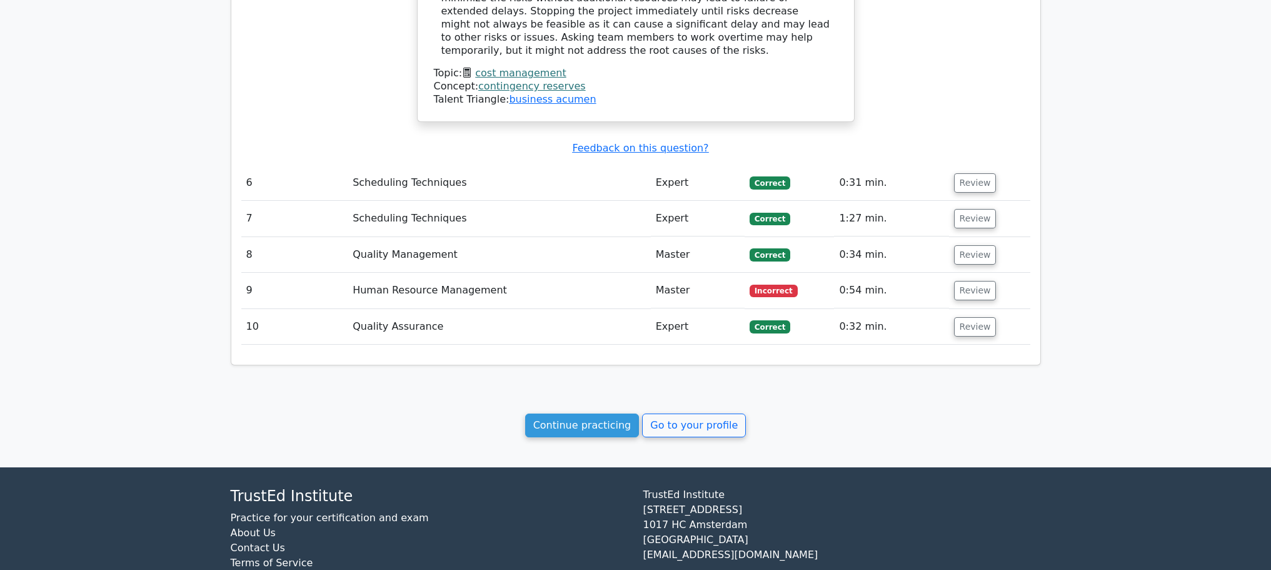
scroll to position [2002, 0]
click at [964, 280] on button "Review" at bounding box center [975, 289] width 43 height 19
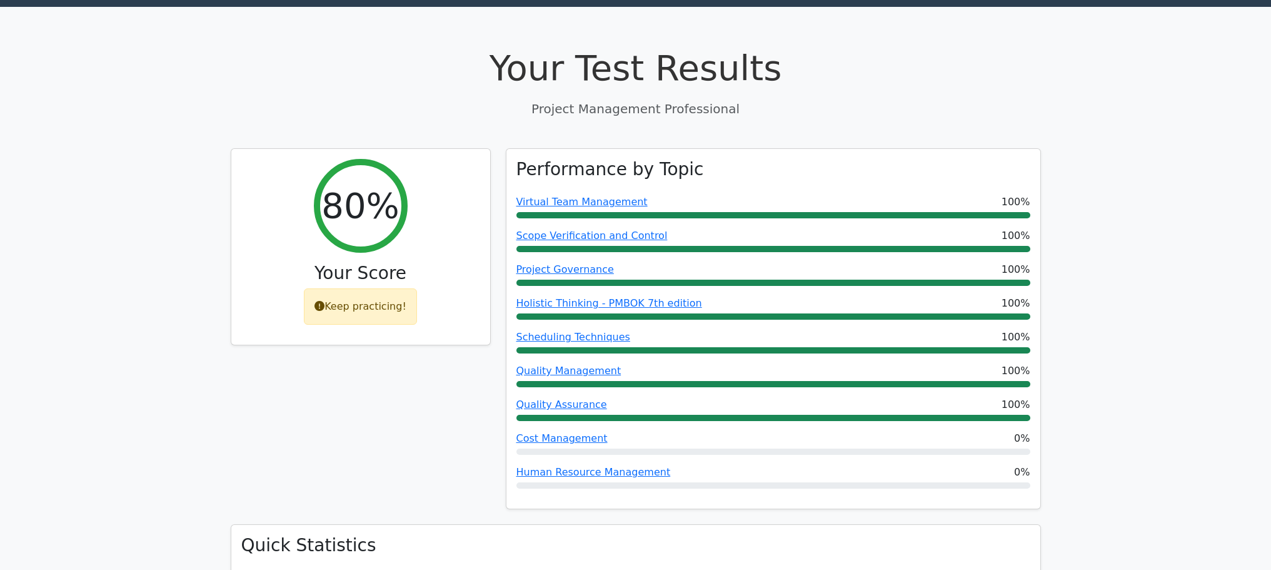
scroll to position [0, 0]
